Goal: Information Seeking & Learning: Learn about a topic

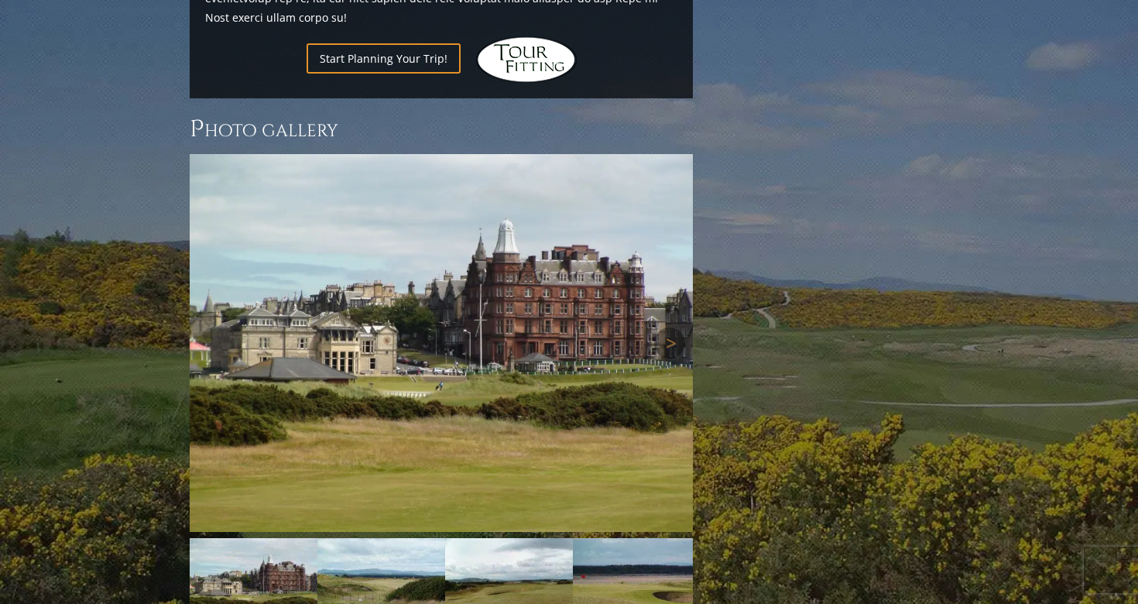
scroll to position [2077, 0]
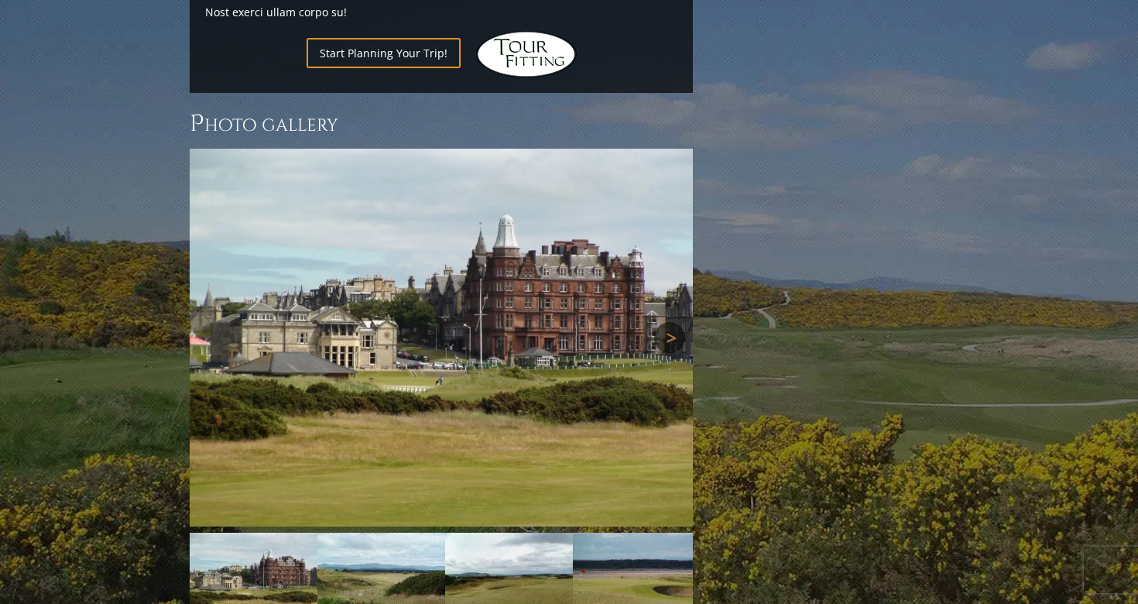
click at [668, 322] on link "Next" at bounding box center [669, 337] width 31 height 31
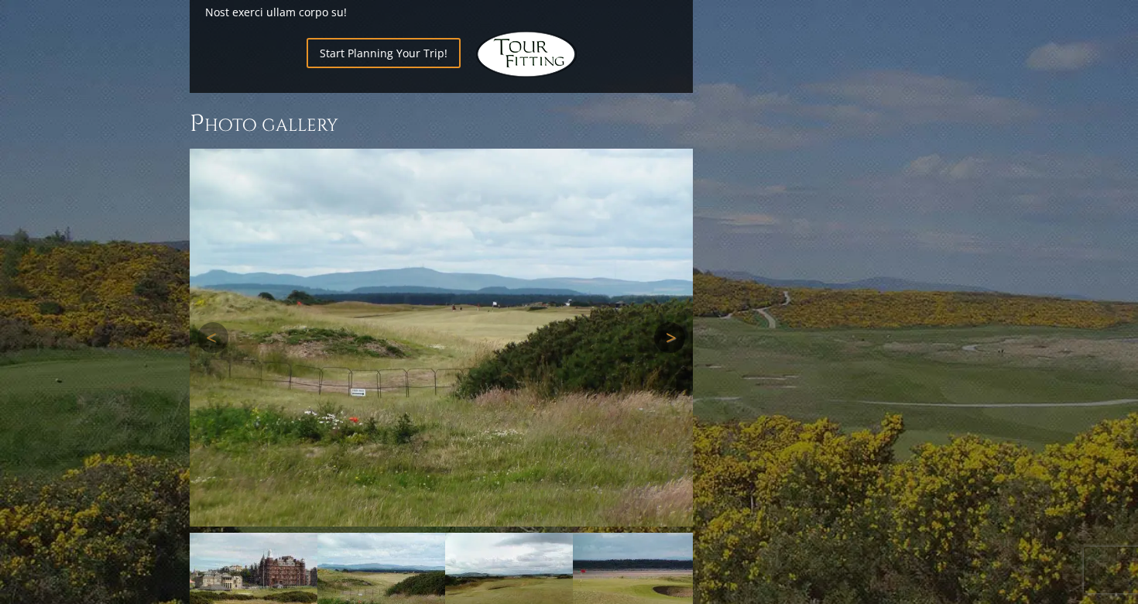
click at [668, 322] on link "Next" at bounding box center [669, 337] width 31 height 31
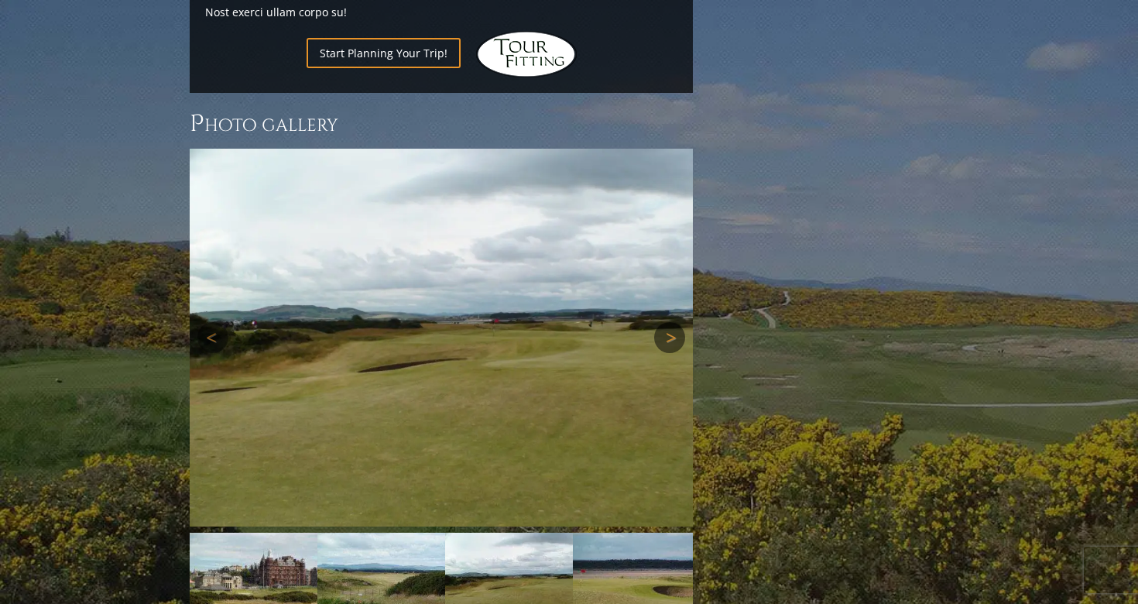
click at [668, 322] on link "Next" at bounding box center [669, 337] width 31 height 31
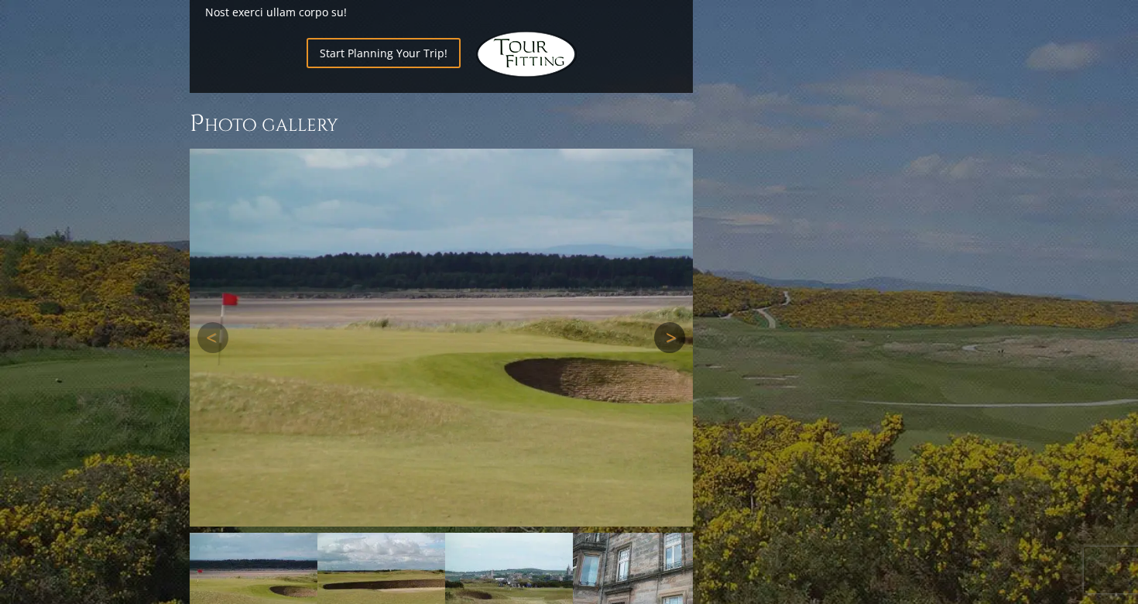
click at [668, 322] on link "Next" at bounding box center [669, 337] width 31 height 31
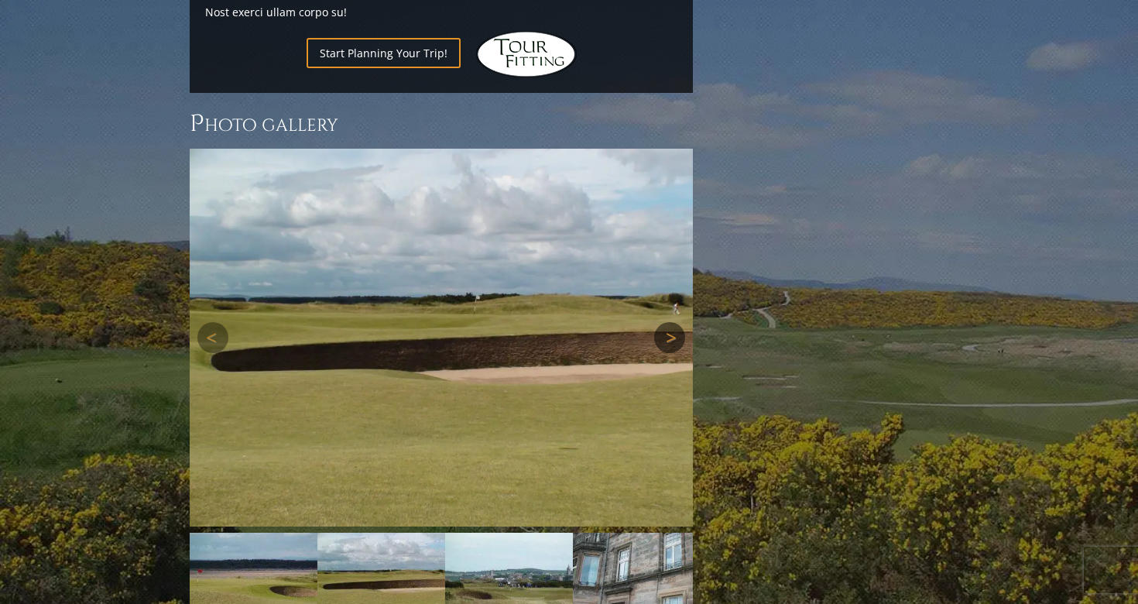
click at [668, 322] on link "Next" at bounding box center [669, 337] width 31 height 31
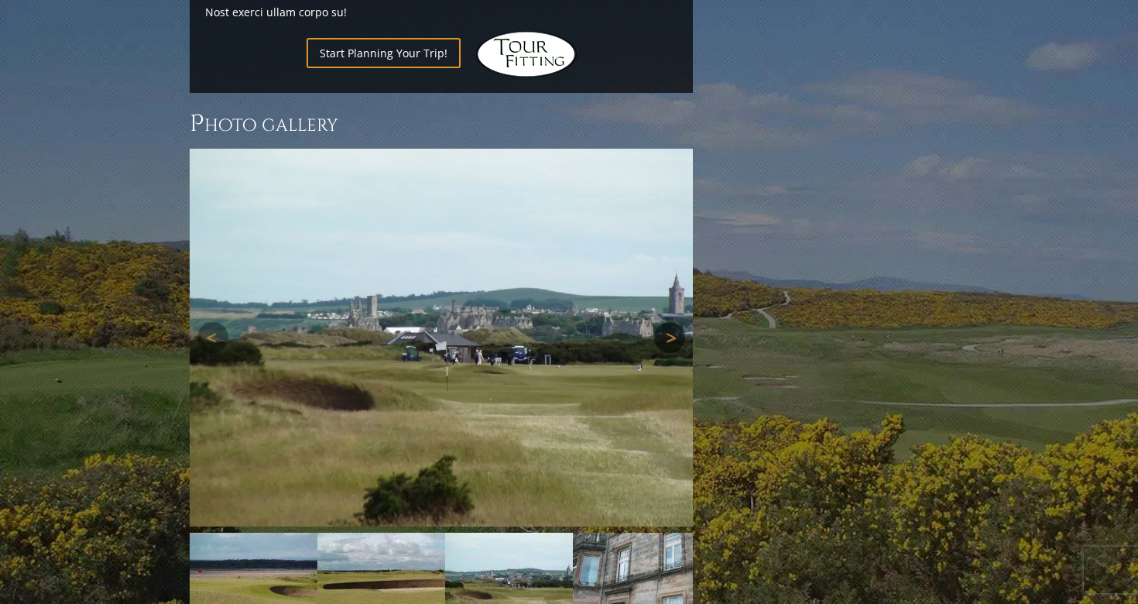
click at [668, 322] on link "Next" at bounding box center [669, 337] width 31 height 31
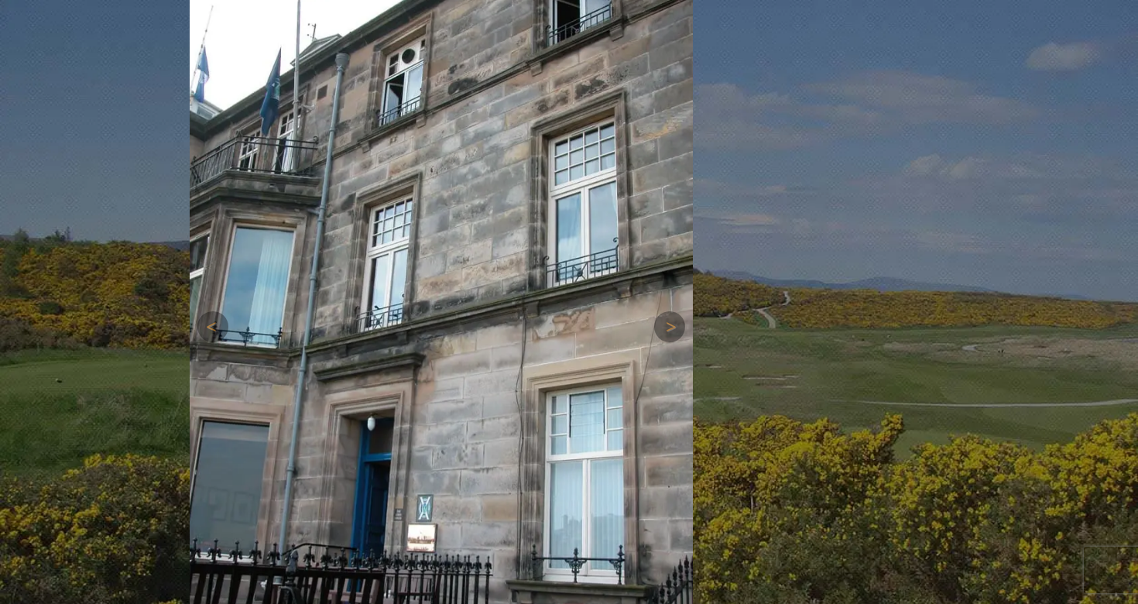
scroll to position [2224, 0]
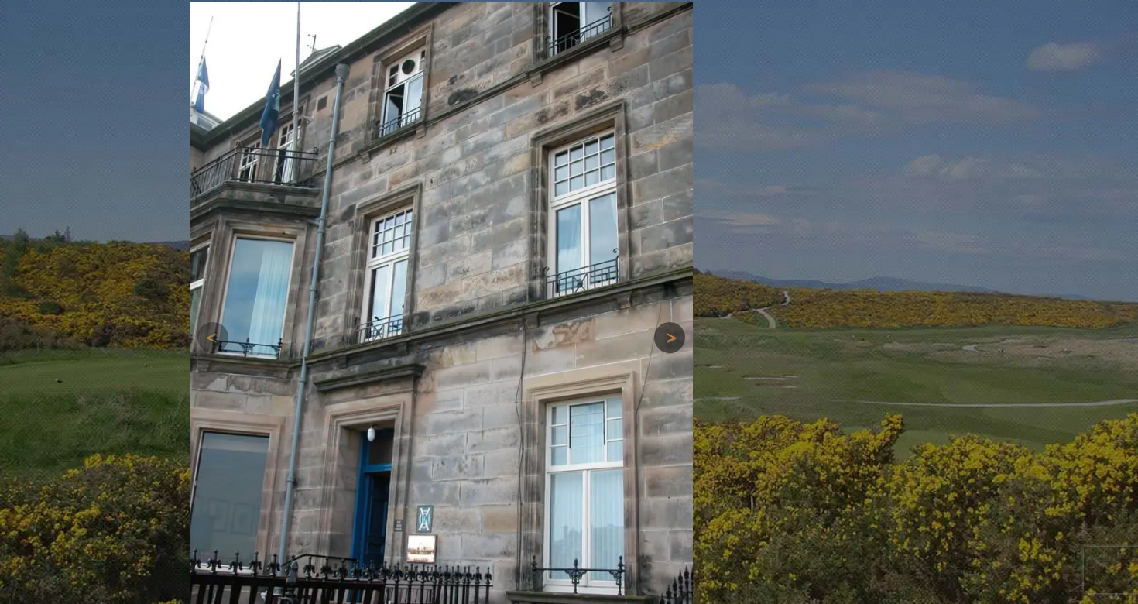
click at [670, 322] on link "Next" at bounding box center [669, 337] width 31 height 31
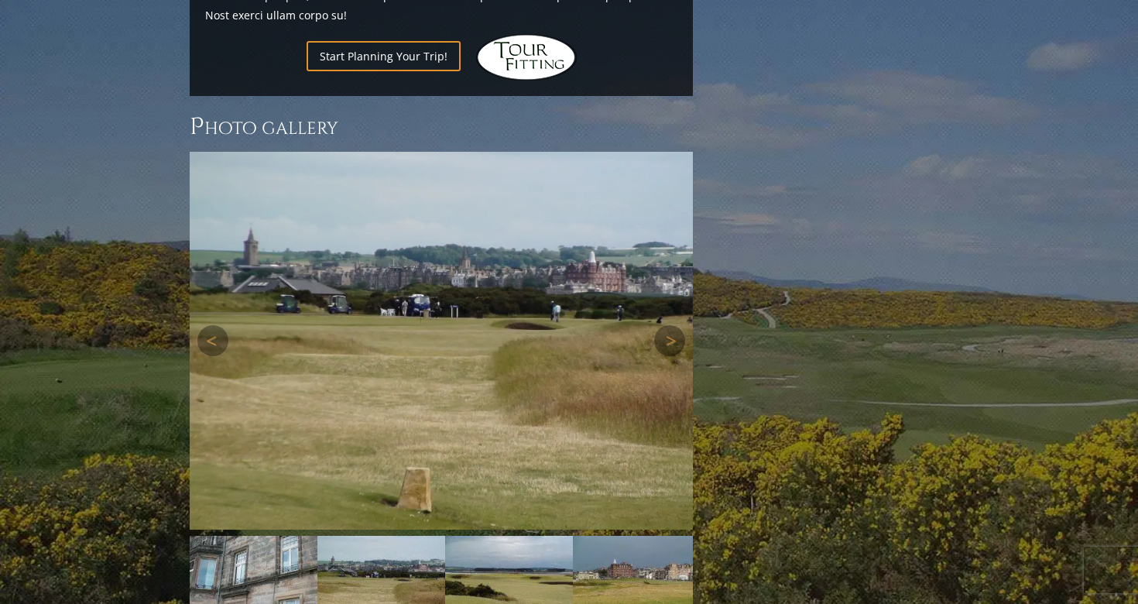
scroll to position [2057, 0]
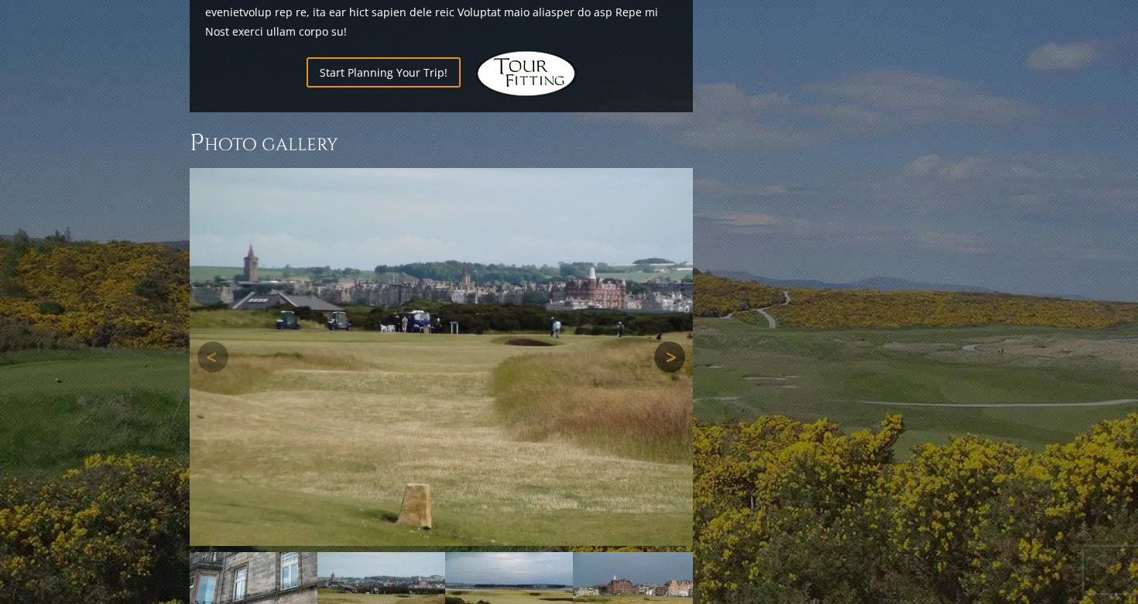
click at [675, 341] on link "Next" at bounding box center [669, 356] width 31 height 31
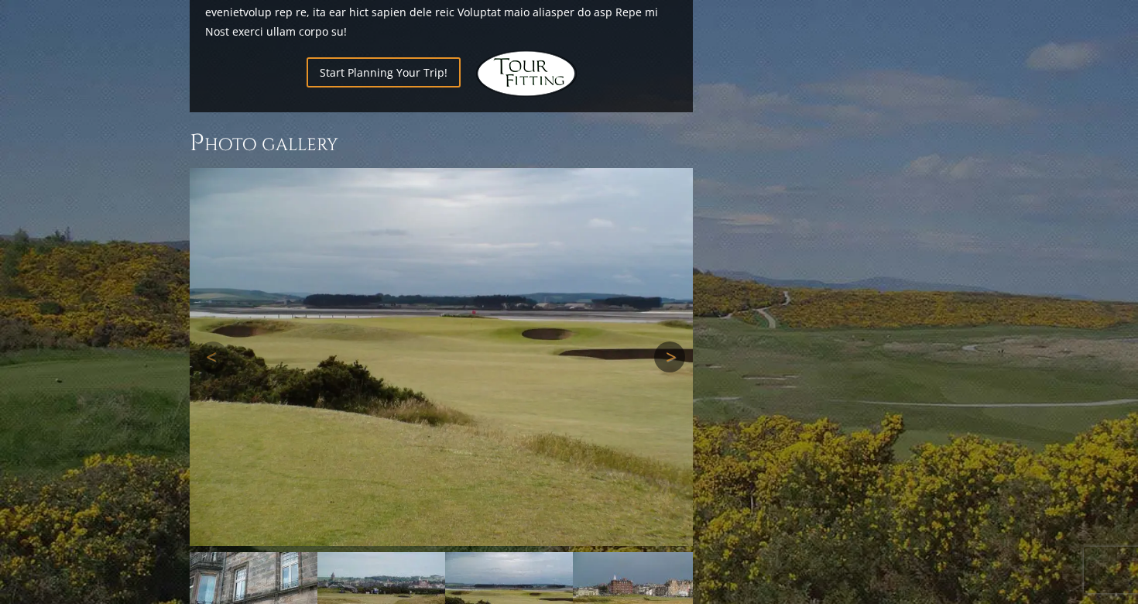
click at [666, 341] on link "Next" at bounding box center [669, 356] width 31 height 31
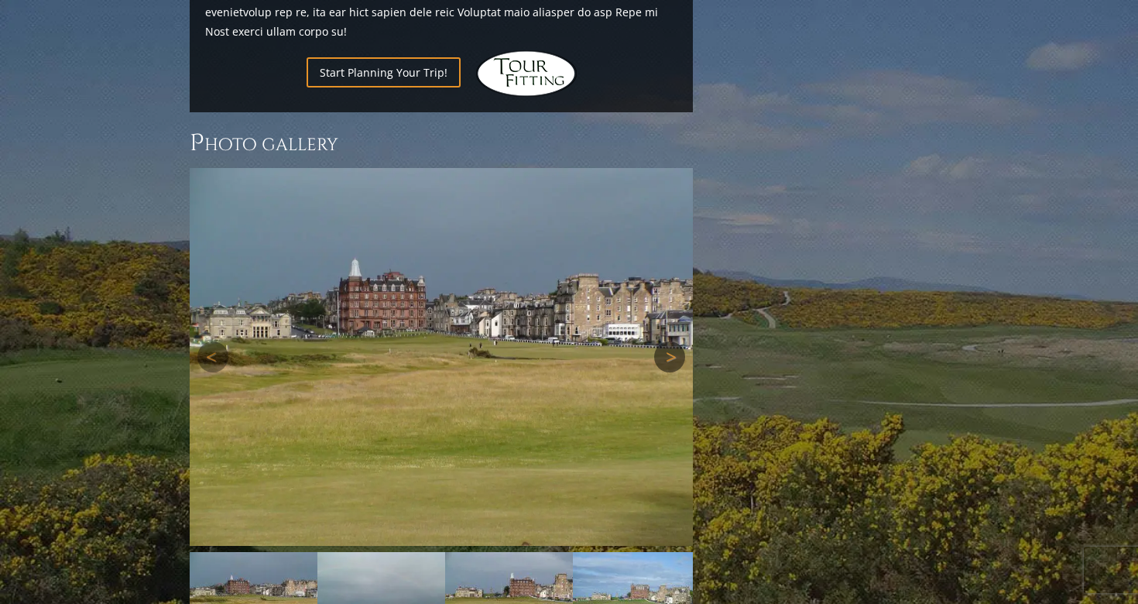
click at [666, 341] on link "Next" at bounding box center [669, 356] width 31 height 31
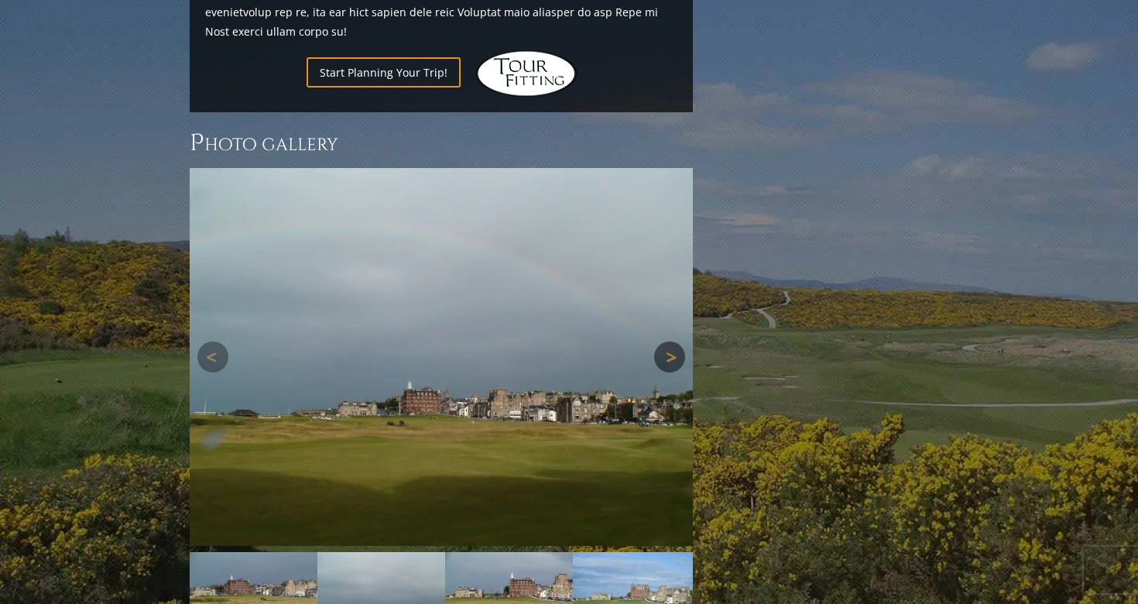
click at [666, 341] on link "Next" at bounding box center [669, 356] width 31 height 31
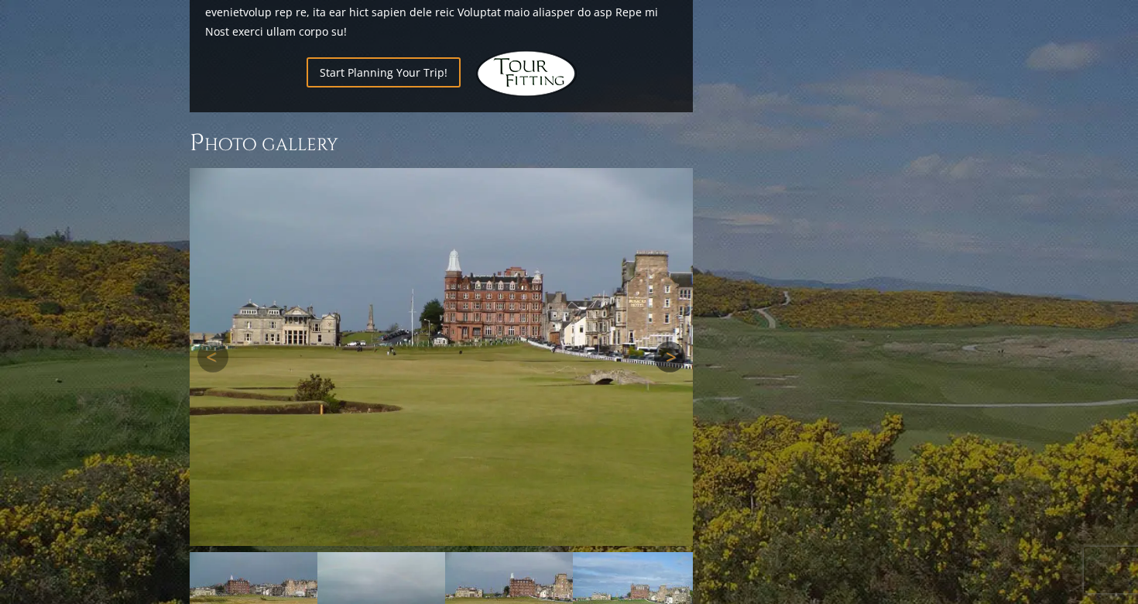
click at [666, 341] on link "Next" at bounding box center [669, 356] width 31 height 31
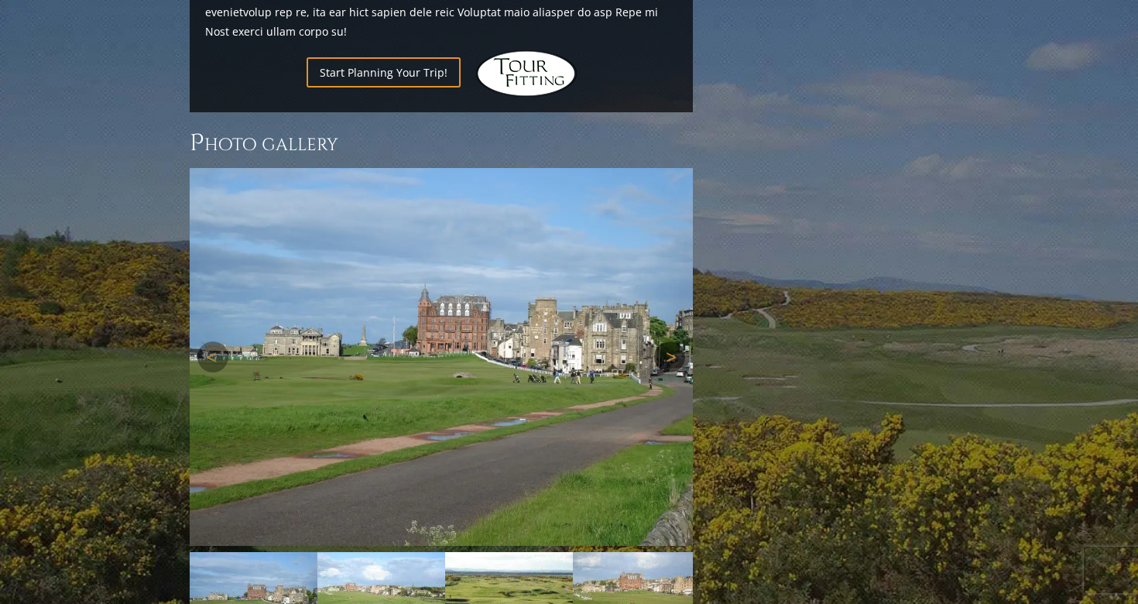
click at [666, 341] on link "Next" at bounding box center [669, 356] width 31 height 31
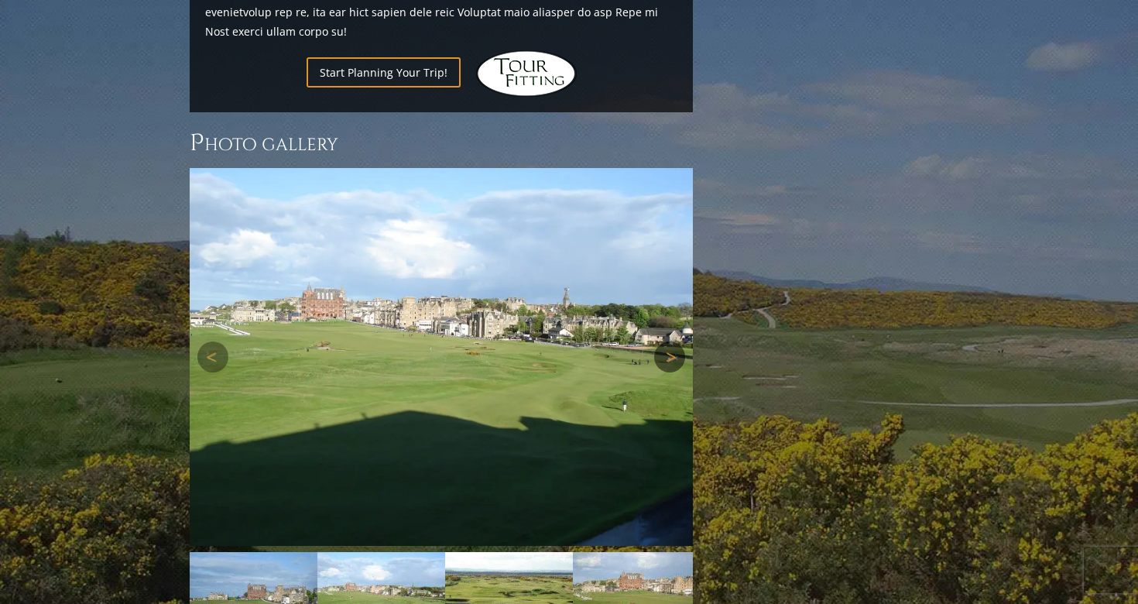
click at [666, 341] on link "Next" at bounding box center [669, 356] width 31 height 31
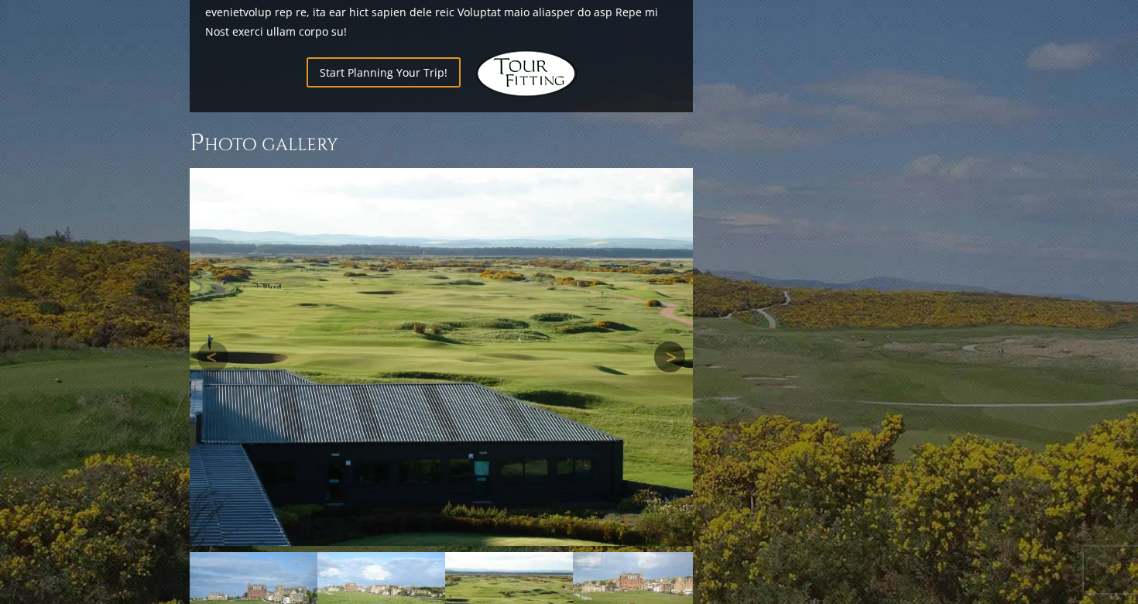
click at [666, 341] on link "Next" at bounding box center [669, 356] width 31 height 31
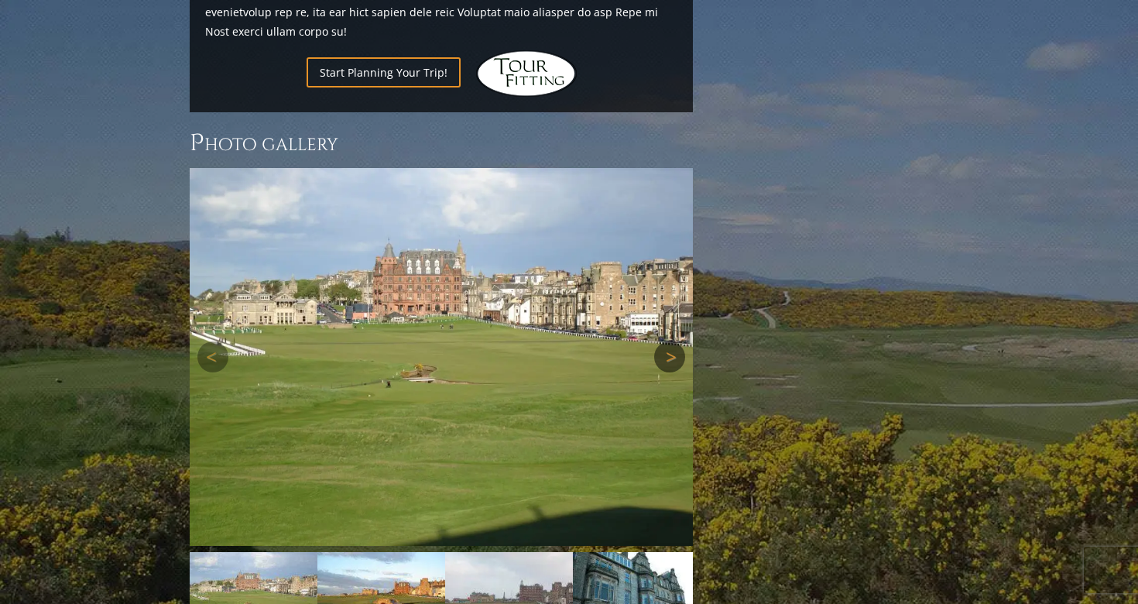
click at [666, 341] on link "Next" at bounding box center [669, 356] width 31 height 31
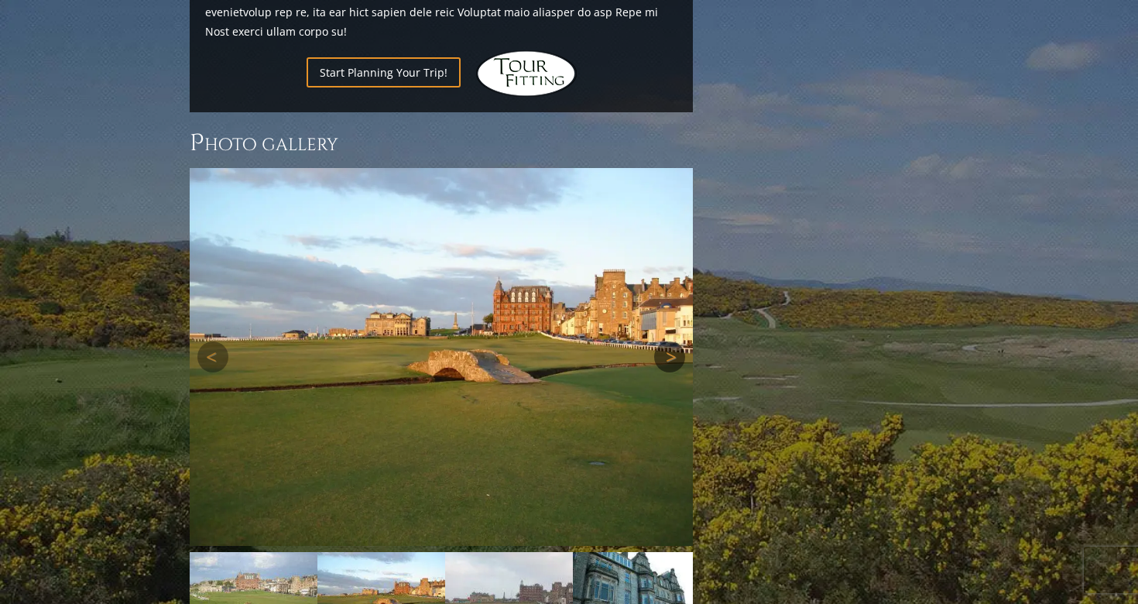
click at [666, 341] on link "Next" at bounding box center [669, 356] width 31 height 31
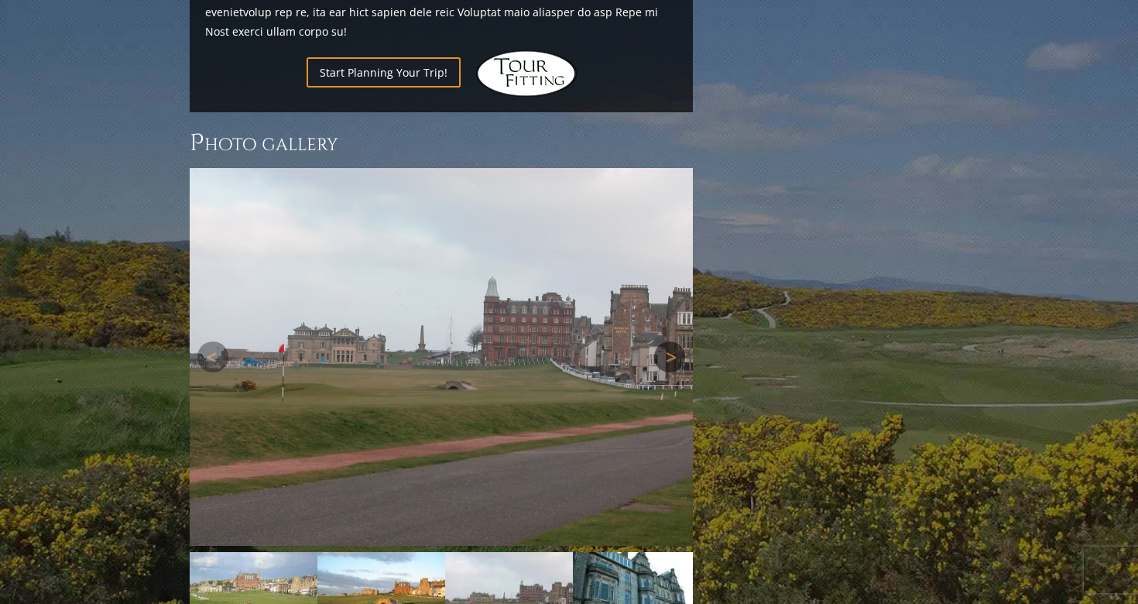
click at [670, 341] on link "Next" at bounding box center [669, 356] width 31 height 31
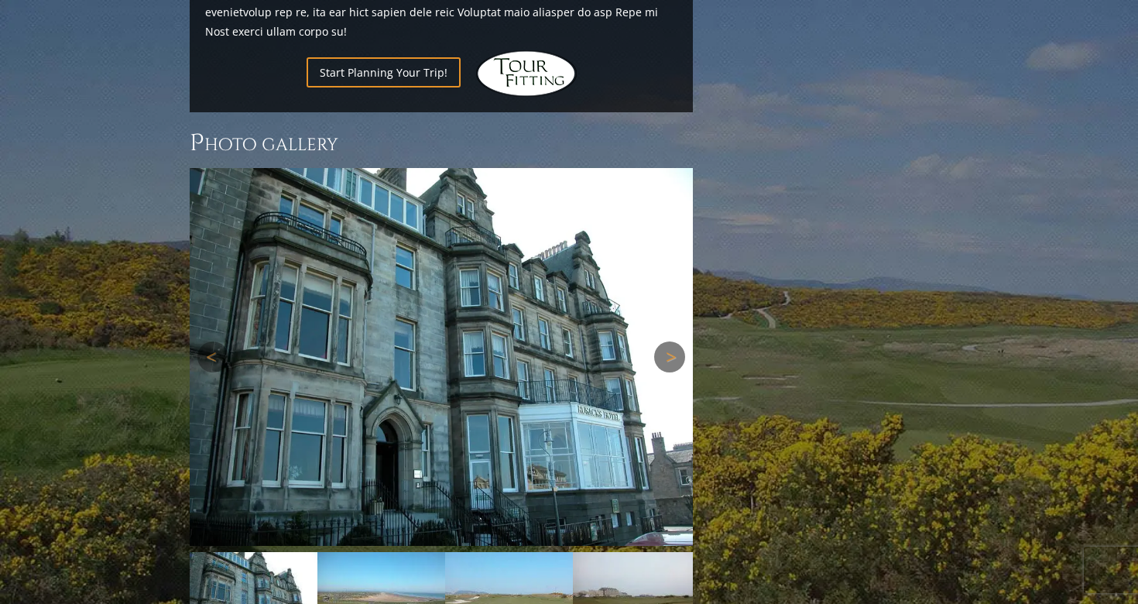
click at [668, 341] on link "Next" at bounding box center [669, 356] width 31 height 31
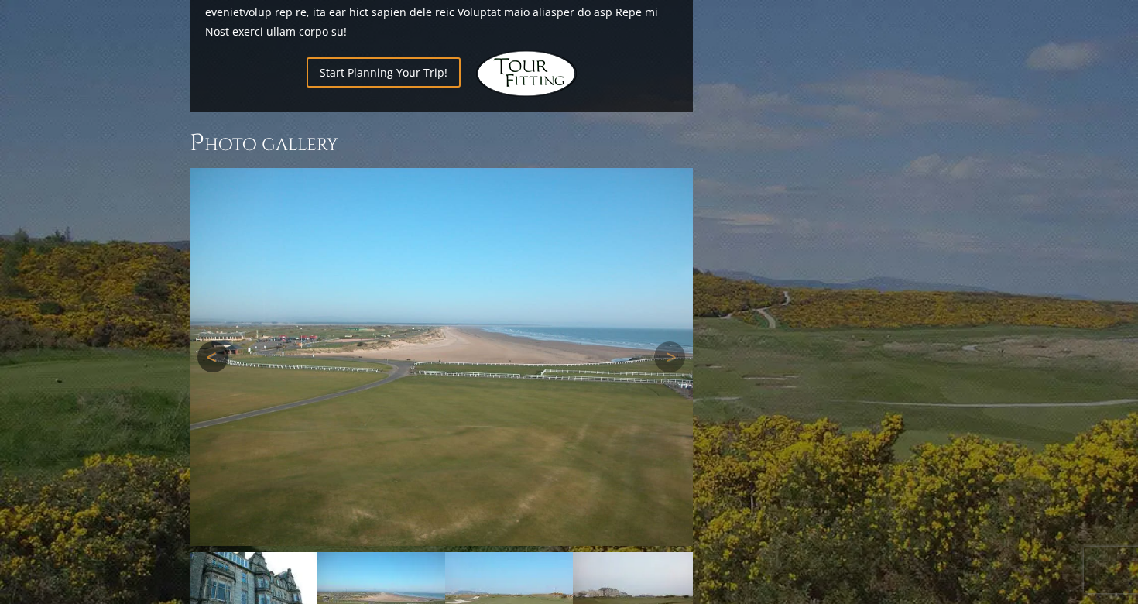
click at [203, 341] on link "Previous" at bounding box center [212, 356] width 31 height 31
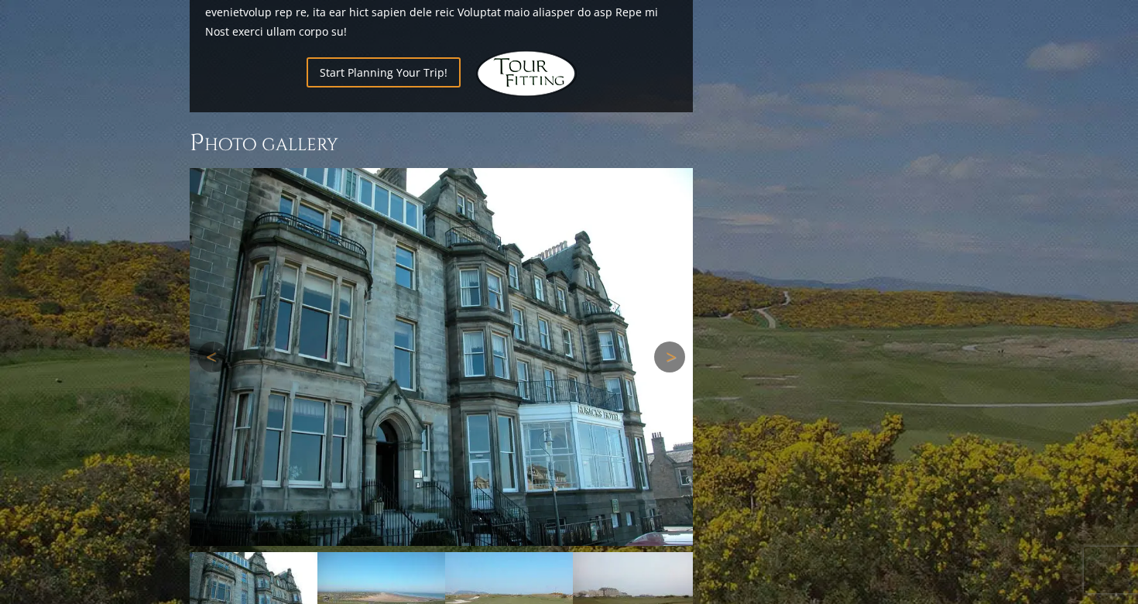
click at [668, 341] on link "Next" at bounding box center [669, 356] width 31 height 31
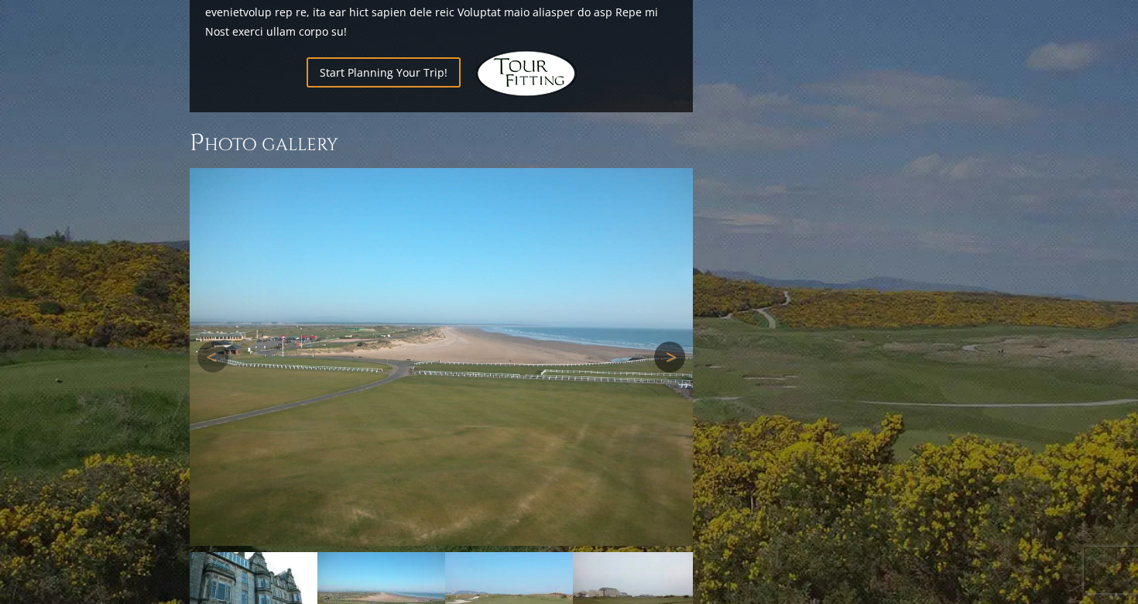
click at [675, 341] on link "Next" at bounding box center [669, 356] width 31 height 31
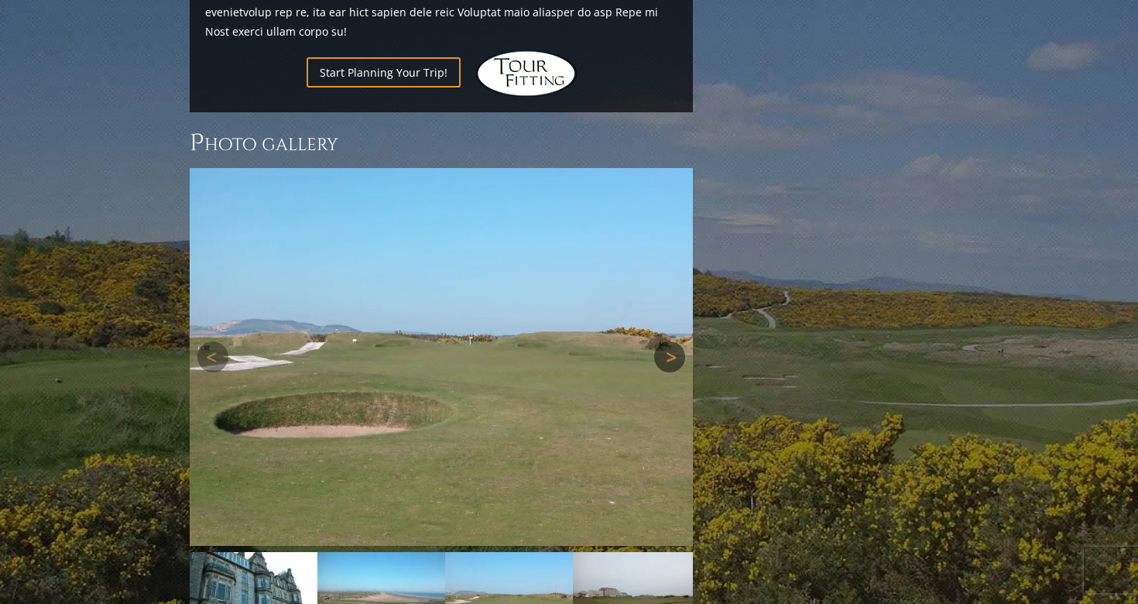
click at [675, 341] on link "Next" at bounding box center [669, 356] width 31 height 31
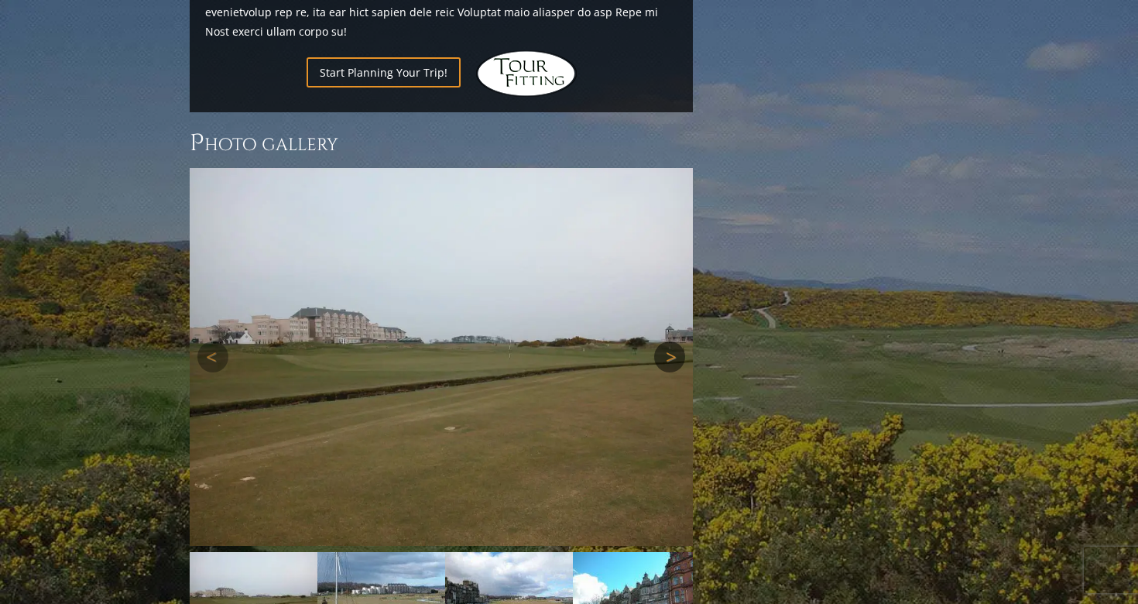
click at [675, 341] on link "Next" at bounding box center [669, 356] width 31 height 31
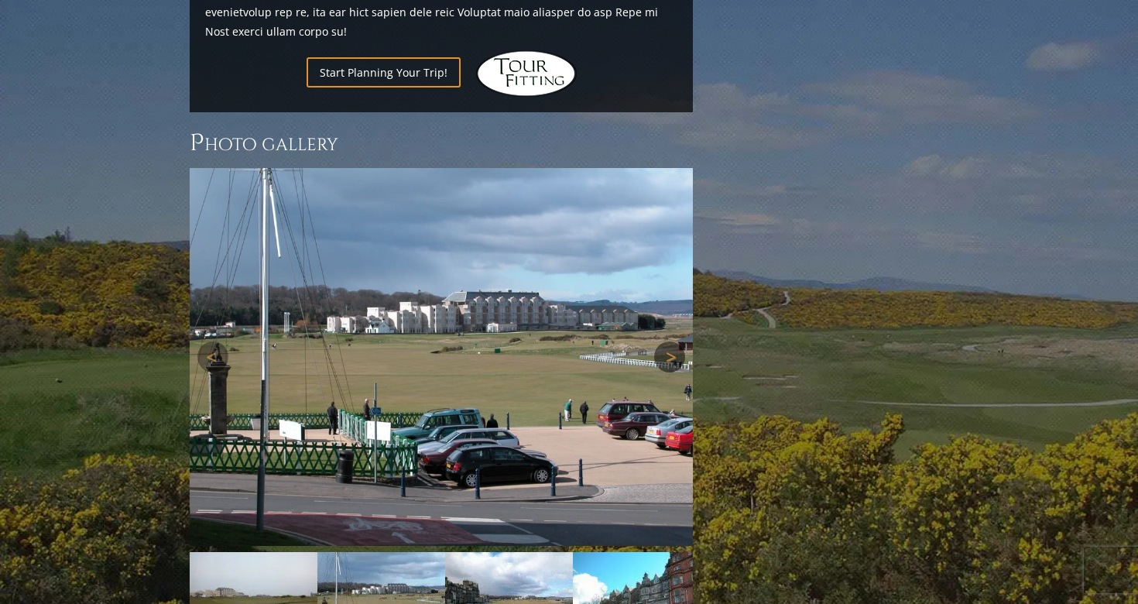
click at [675, 341] on link "Next" at bounding box center [669, 356] width 31 height 31
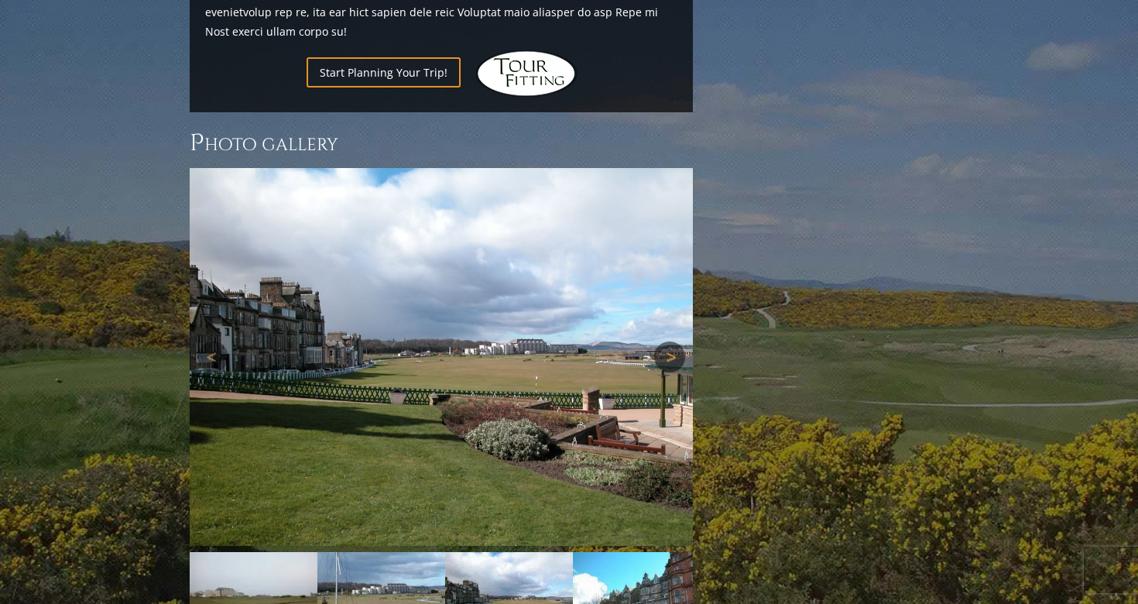
click at [675, 341] on link "Next" at bounding box center [669, 356] width 31 height 31
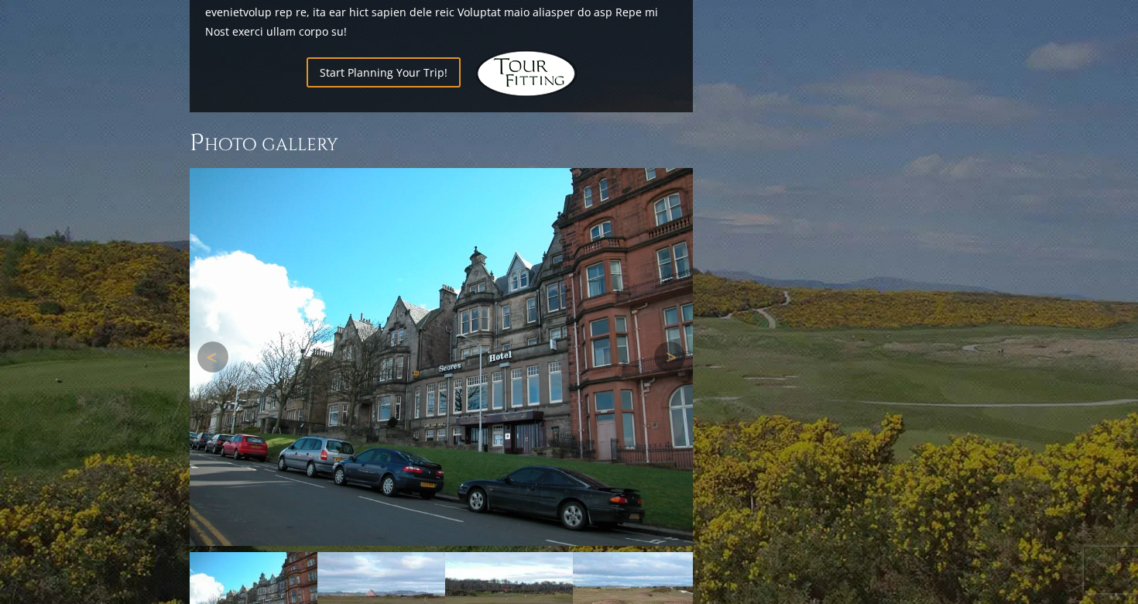
click at [651, 263] on img at bounding box center [441, 357] width 503 height 378
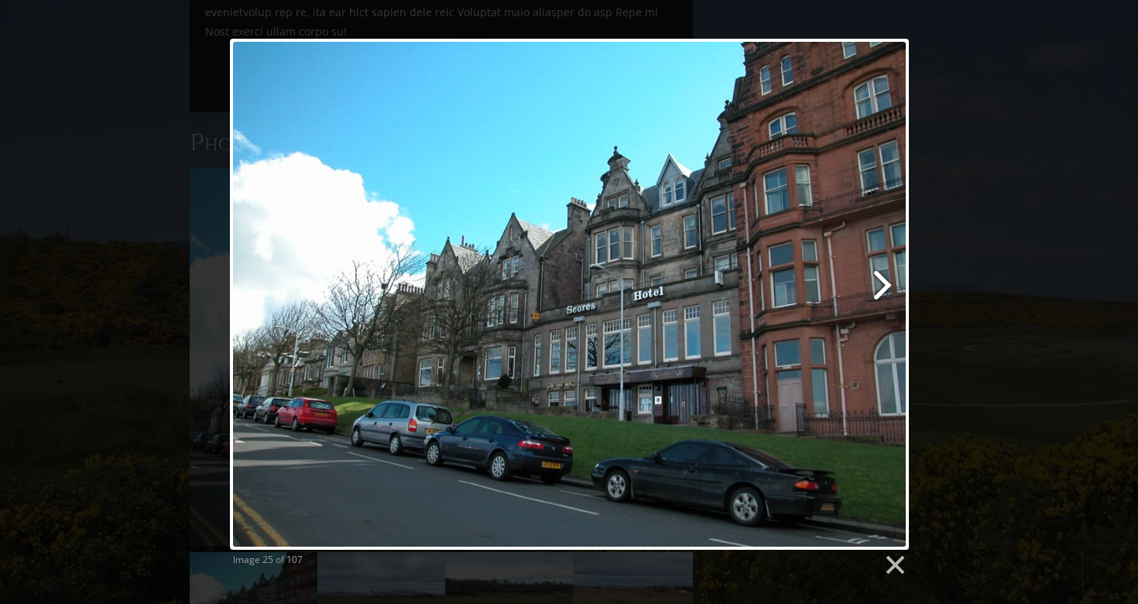
click at [887, 294] on link at bounding box center [691, 294] width 434 height 511
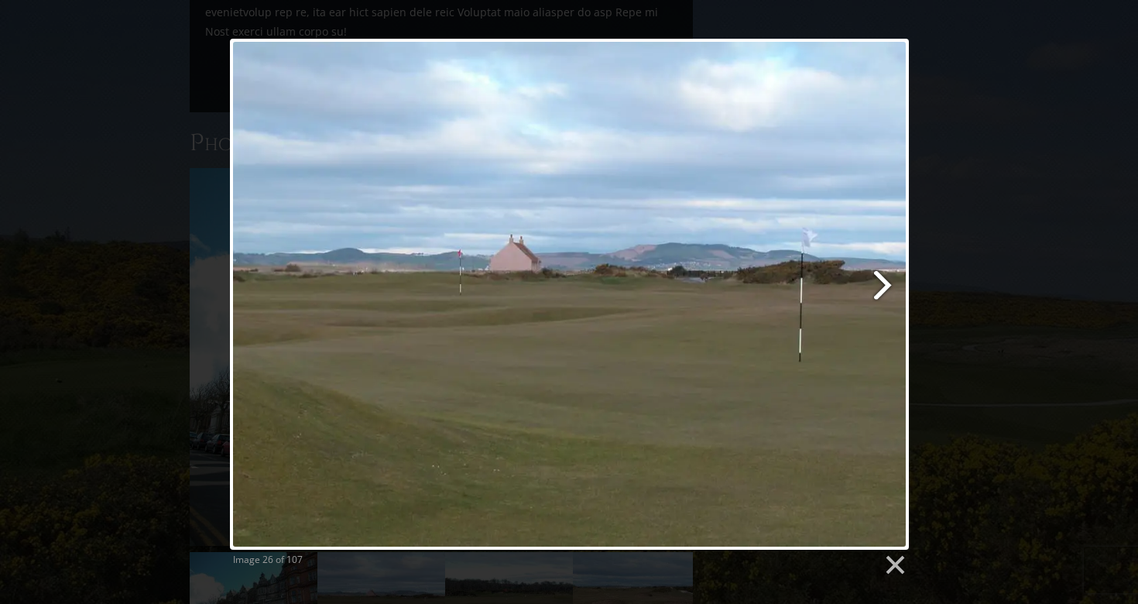
click at [887, 294] on link at bounding box center [691, 294] width 434 height 511
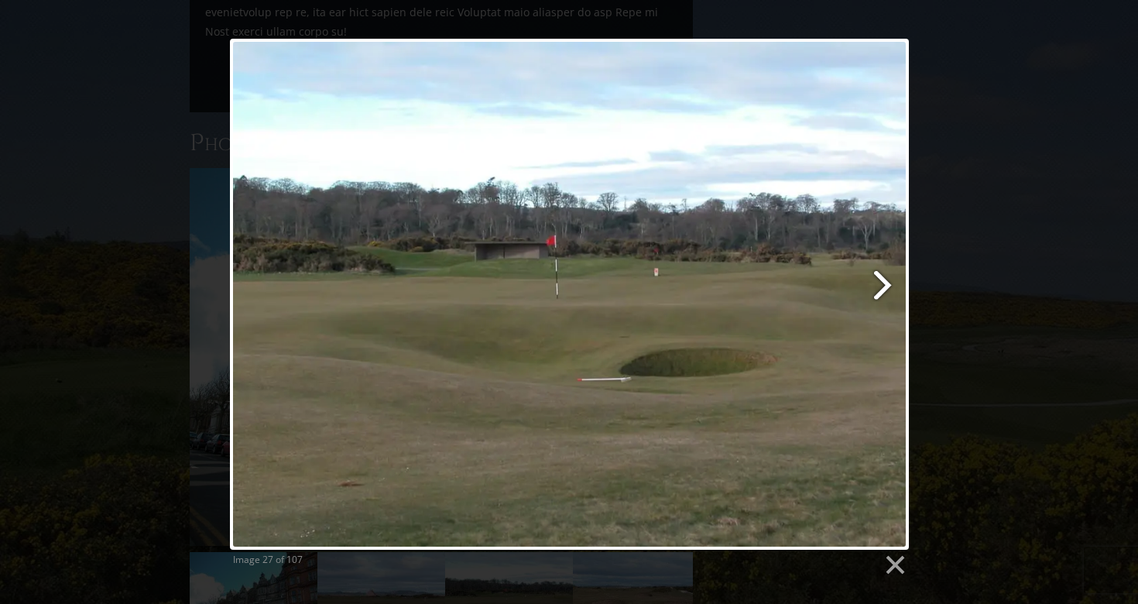
click at [887, 294] on link at bounding box center [691, 294] width 434 height 511
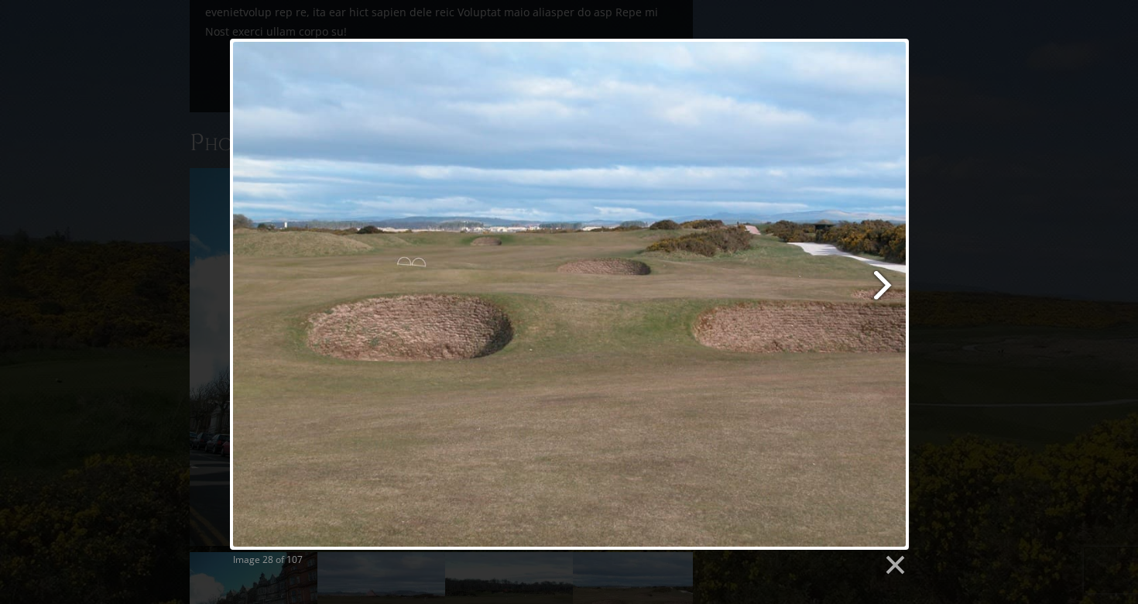
click at [887, 294] on link at bounding box center [691, 294] width 434 height 511
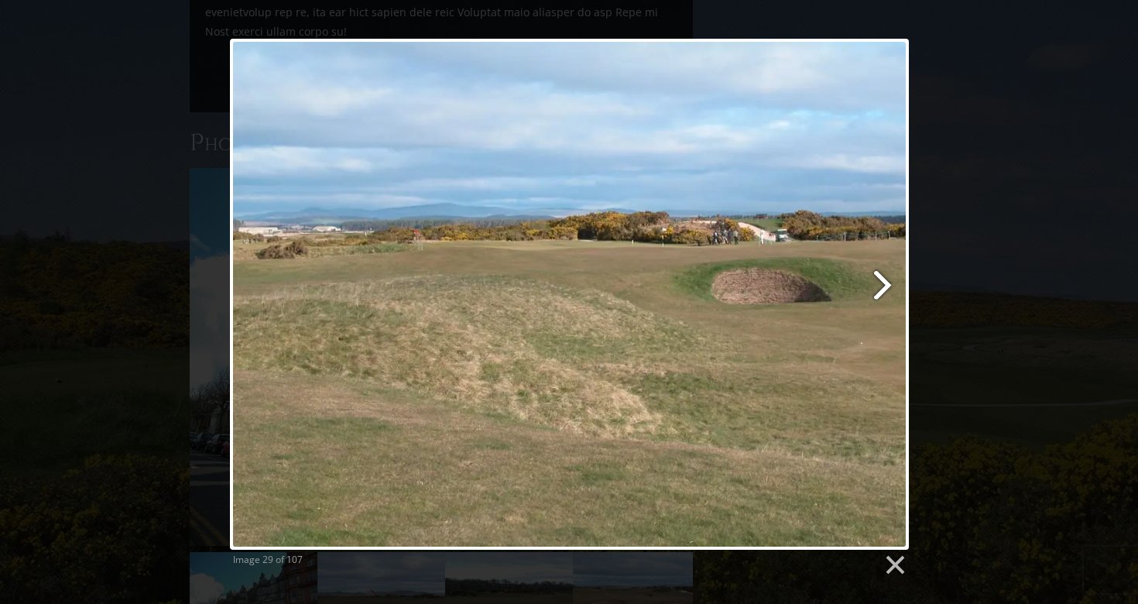
click at [887, 294] on link at bounding box center [691, 294] width 434 height 511
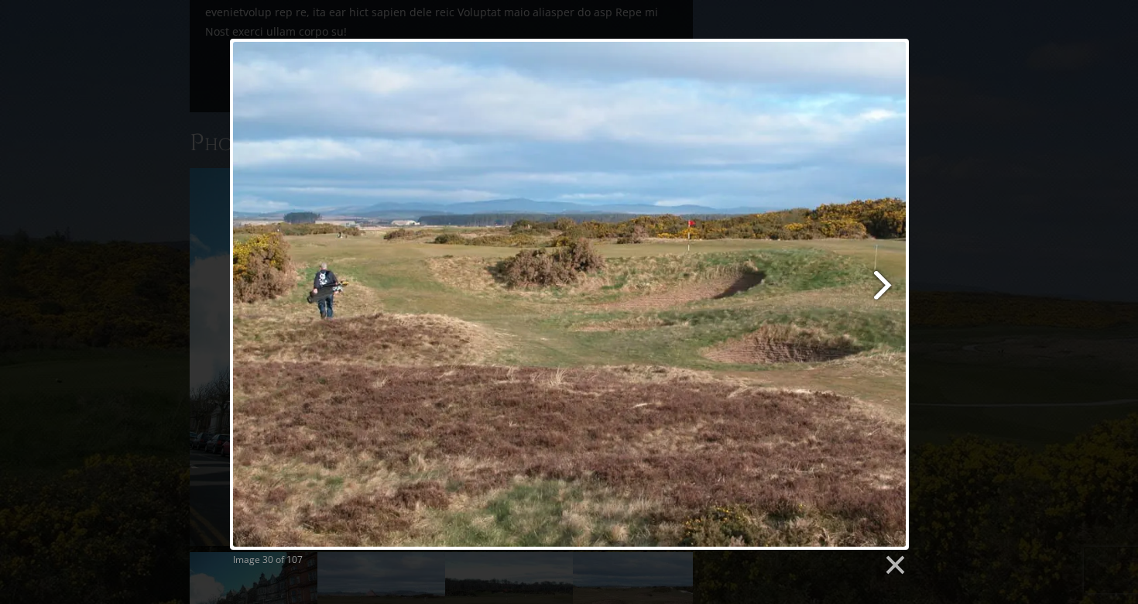
click at [887, 294] on link at bounding box center [691, 294] width 434 height 511
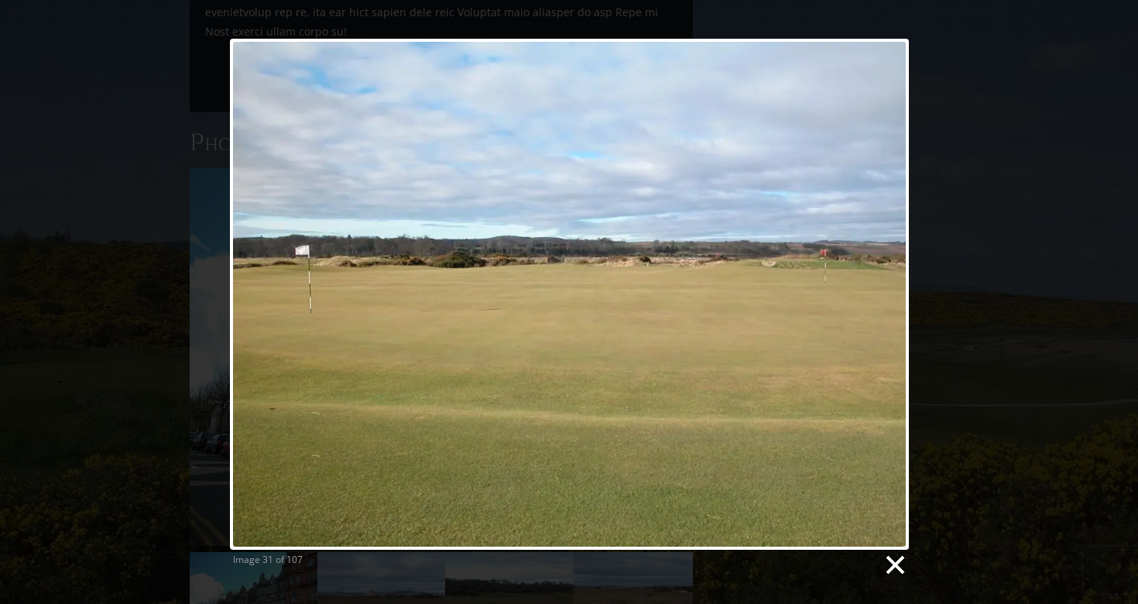
click at [895, 558] on link at bounding box center [893, 564] width 23 height 23
